Goal: Information Seeking & Learning: Learn about a topic

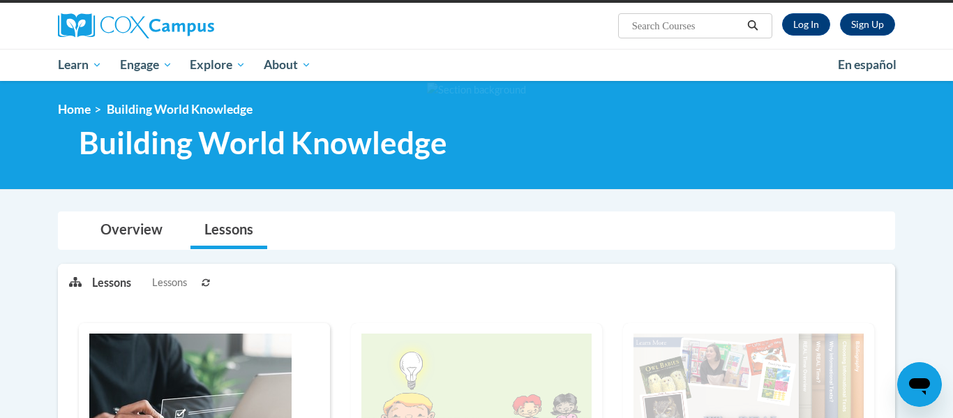
scroll to position [98, 0]
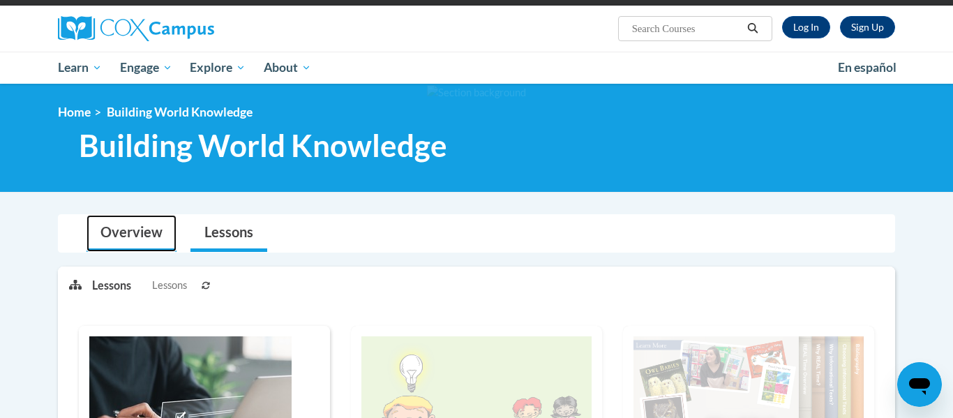
click at [123, 243] on link "Overview" at bounding box center [131, 233] width 90 height 37
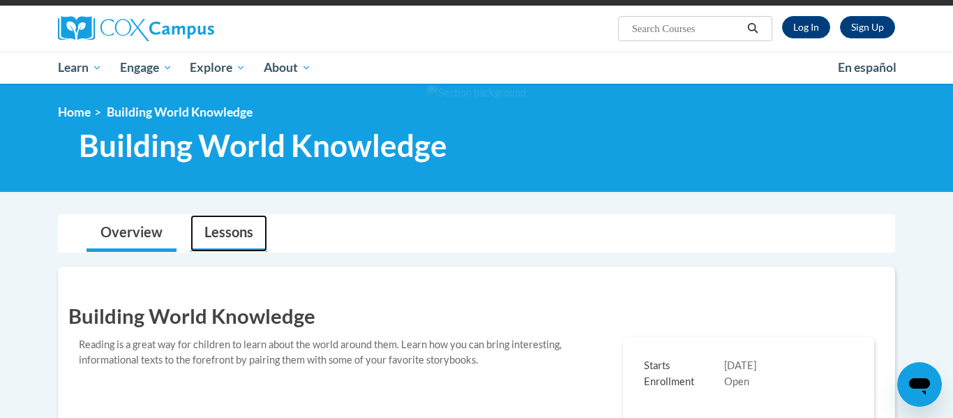
click at [233, 227] on link "Lessons" at bounding box center [228, 233] width 77 height 37
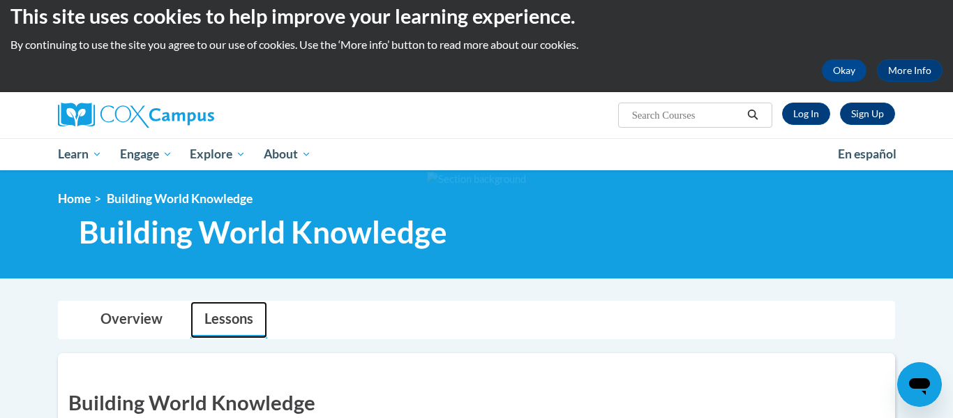
scroll to position [11, 0]
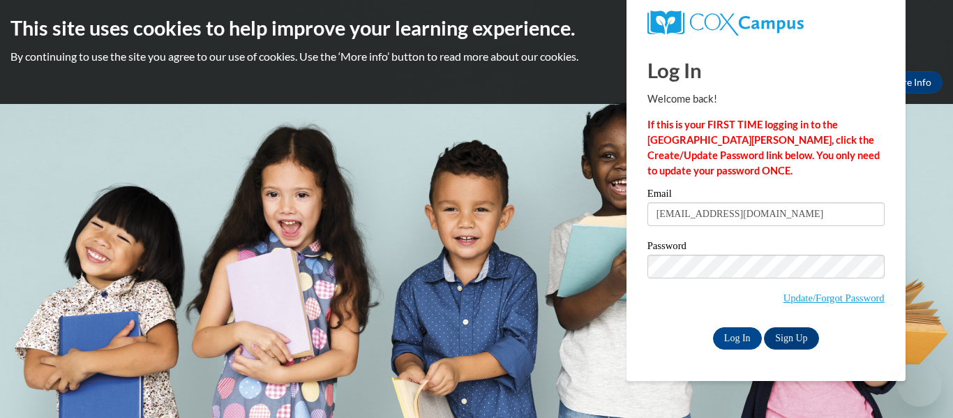
click at [727, 333] on input "Log In" at bounding box center [737, 338] width 49 height 22
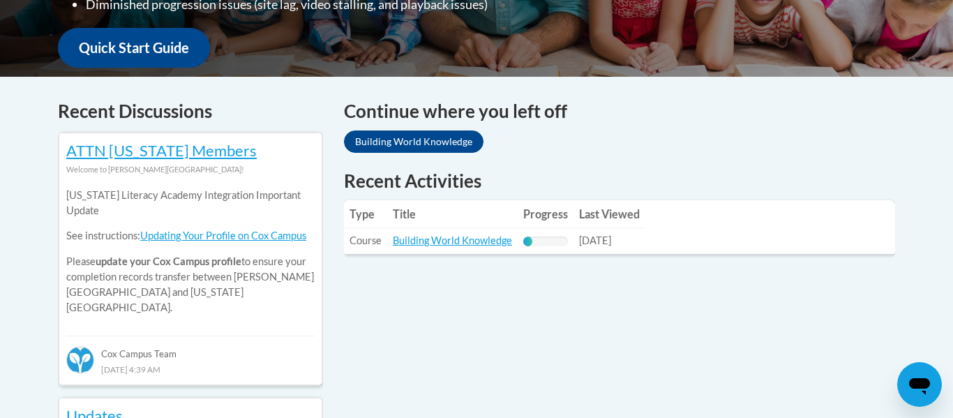
scroll to position [525, 0]
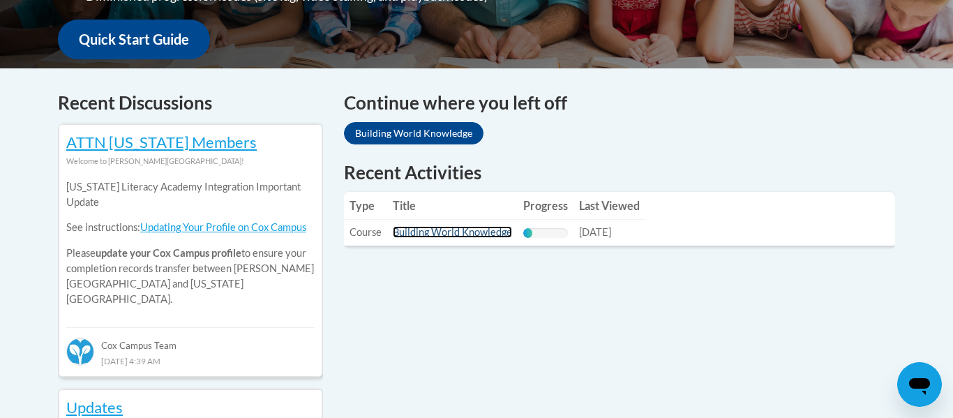
click at [473, 231] on link "Building World Knowledge" at bounding box center [452, 232] width 119 height 12
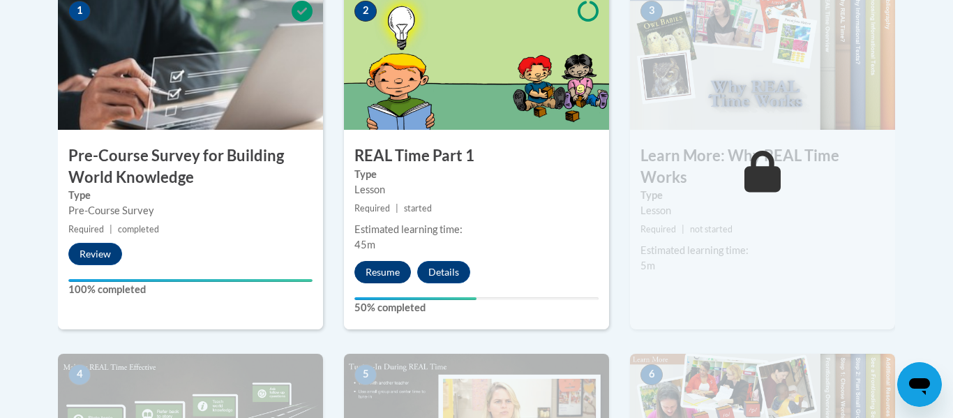
scroll to position [502, 0]
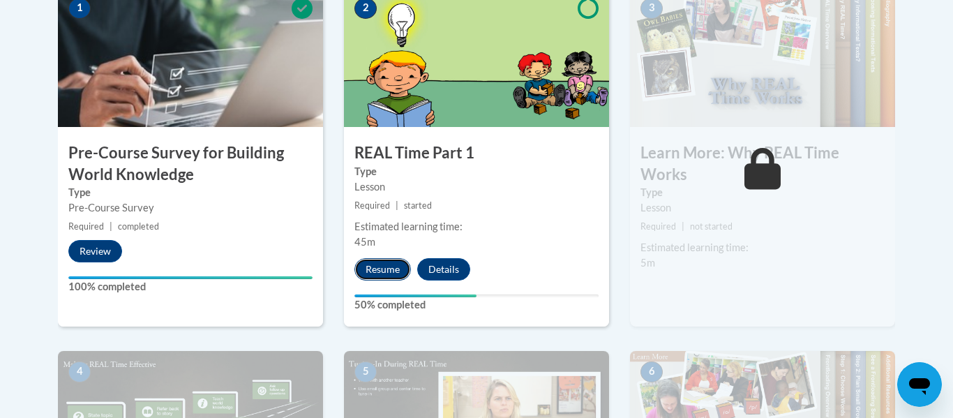
click at [380, 279] on button "Resume" at bounding box center [382, 269] width 56 height 22
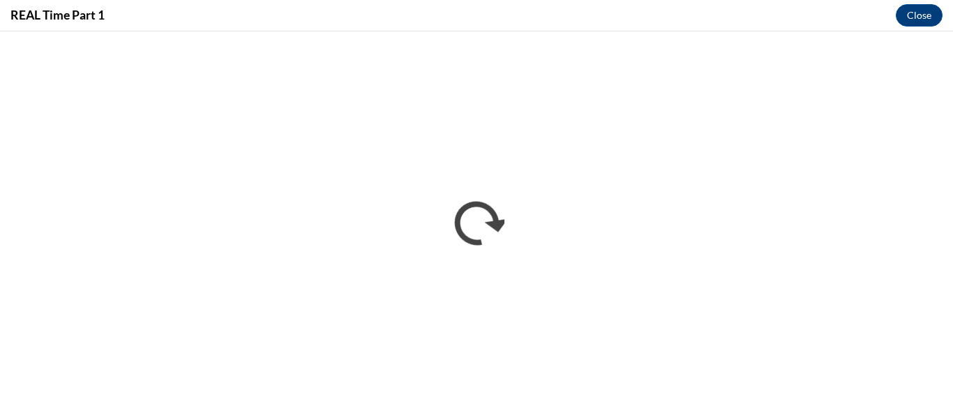
scroll to position [0, 0]
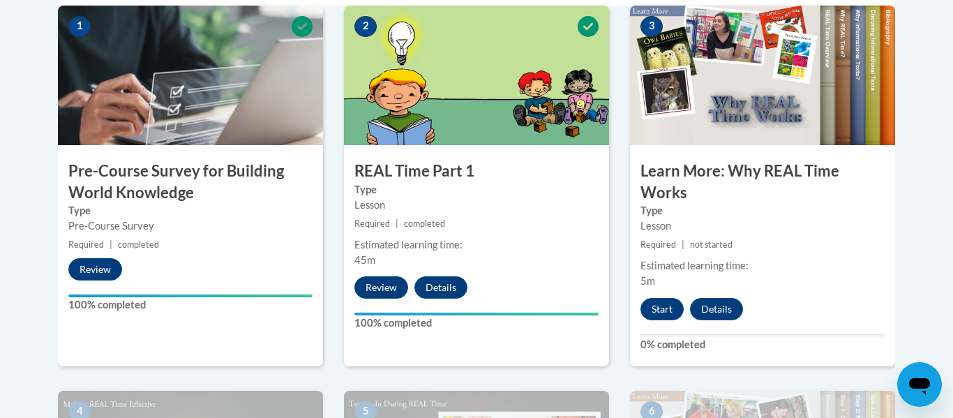
click at [654, 289] on div "3 Learn More: Why REAL Time Works Type Lesson Required | not started Estimated …" at bounding box center [762, 186] width 265 height 361
click at [658, 298] on button "Start" at bounding box center [661, 309] width 43 height 22
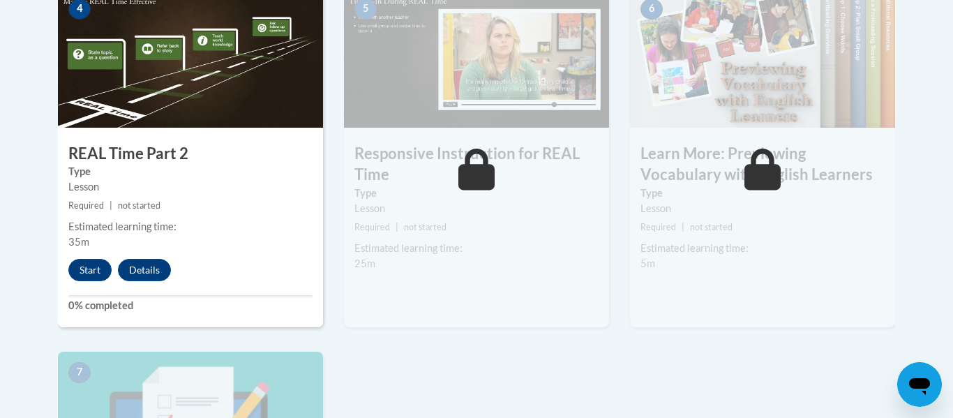
scroll to position [885, 0]
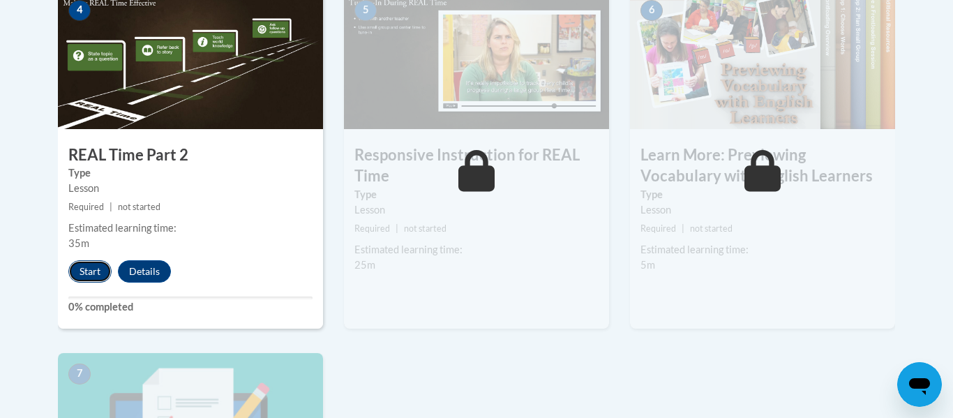
click at [93, 273] on button "Start" at bounding box center [89, 271] width 43 height 22
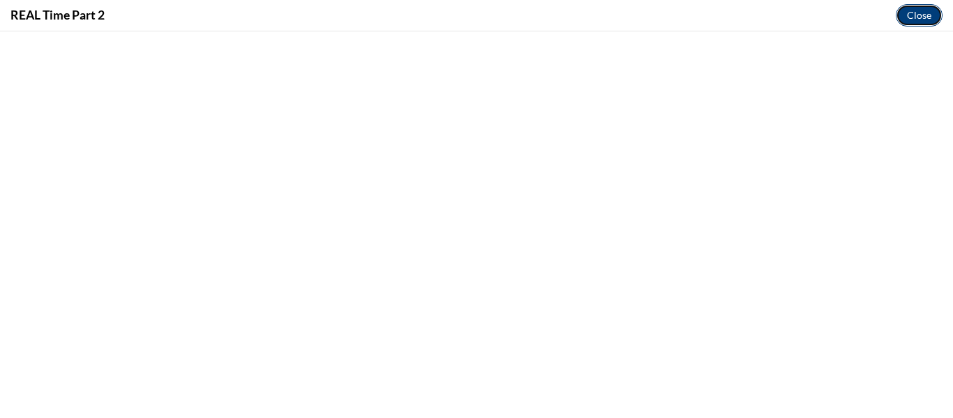
click at [928, 16] on button "Close" at bounding box center [919, 15] width 47 height 22
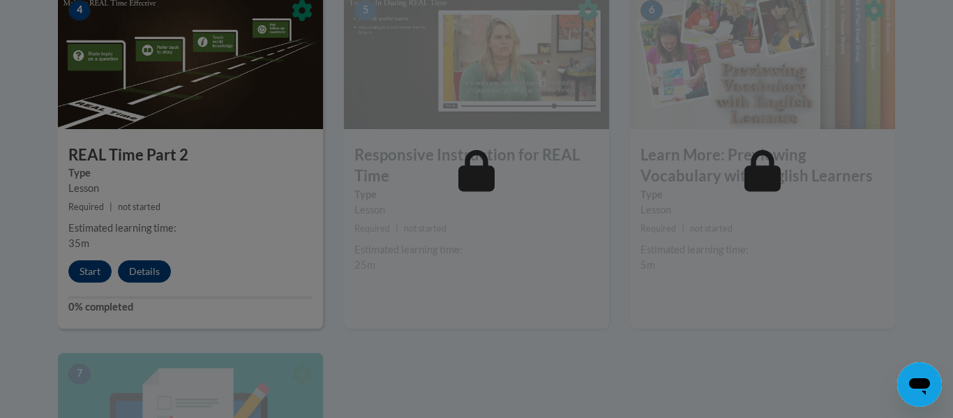
click at [91, 274] on div at bounding box center [476, 209] width 953 height 418
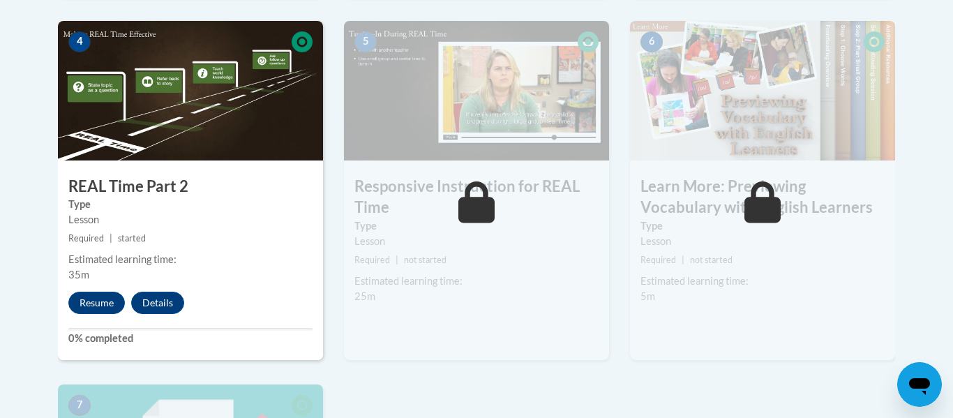
scroll to position [832, 0]
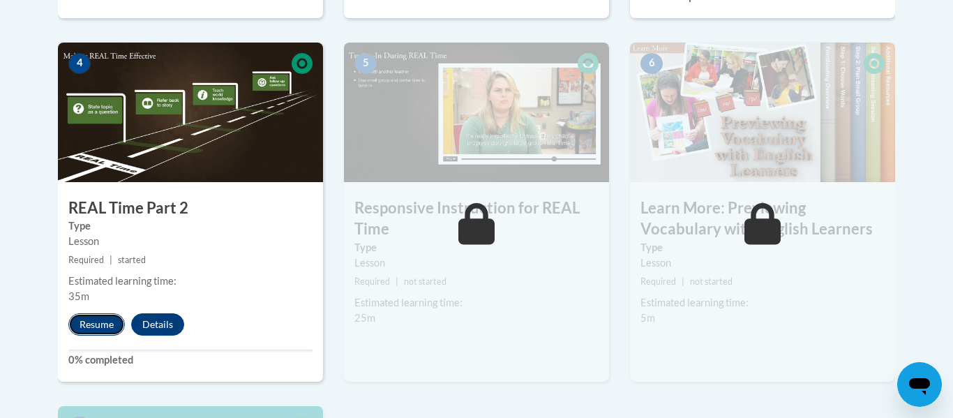
click at [82, 322] on button "Resume" at bounding box center [96, 324] width 56 height 22
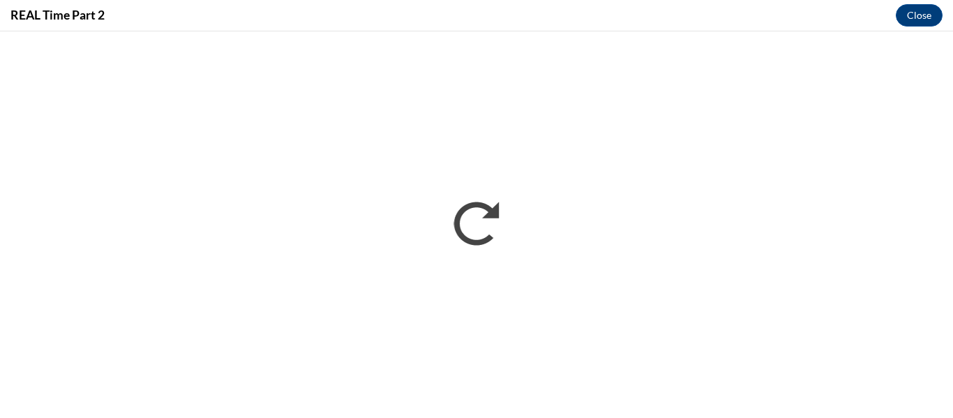
scroll to position [0, 0]
